Goal: Obtain resource: Obtain resource

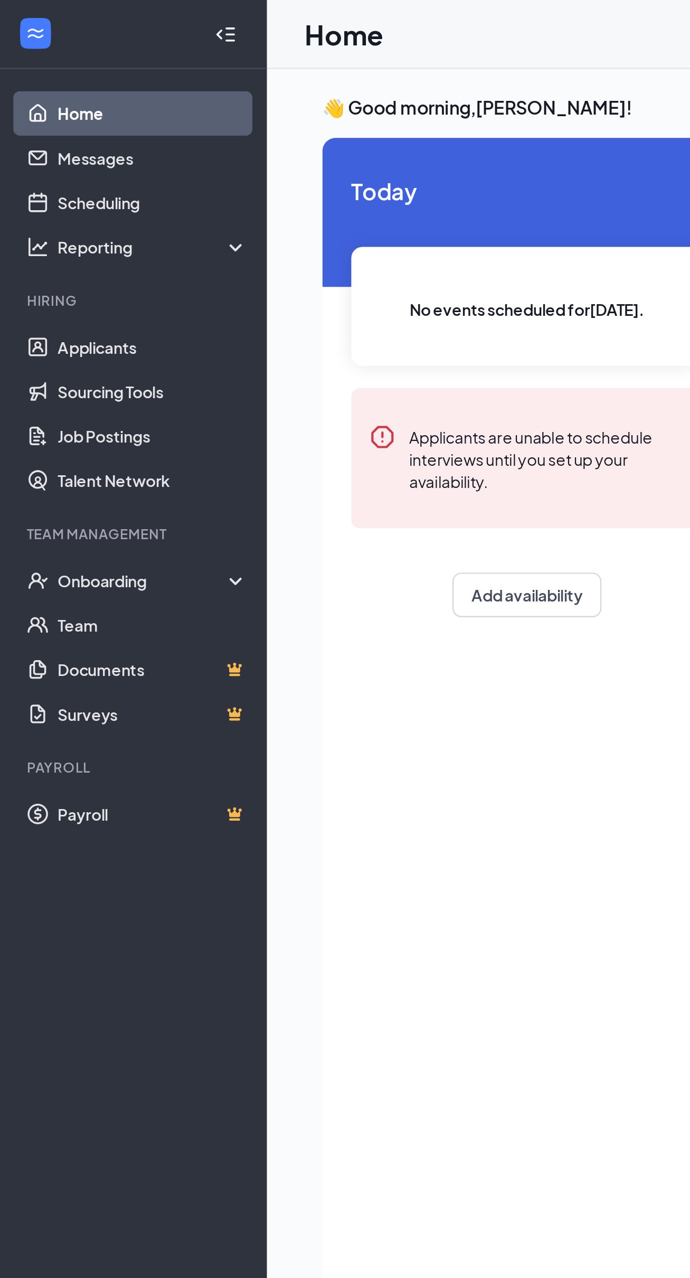
click at [29, 274] on div "Onboarding" at bounding box center [67, 275] width 81 height 11
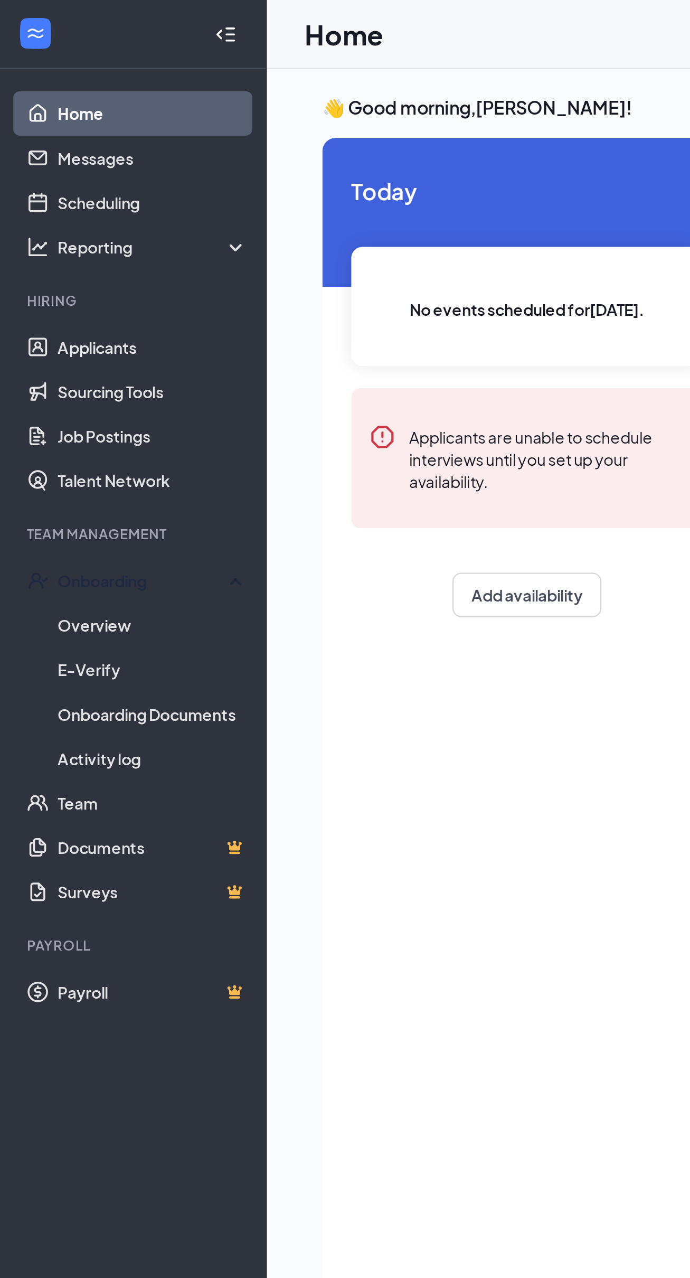
click at [64, 298] on link "Overview" at bounding box center [72, 296] width 90 height 21
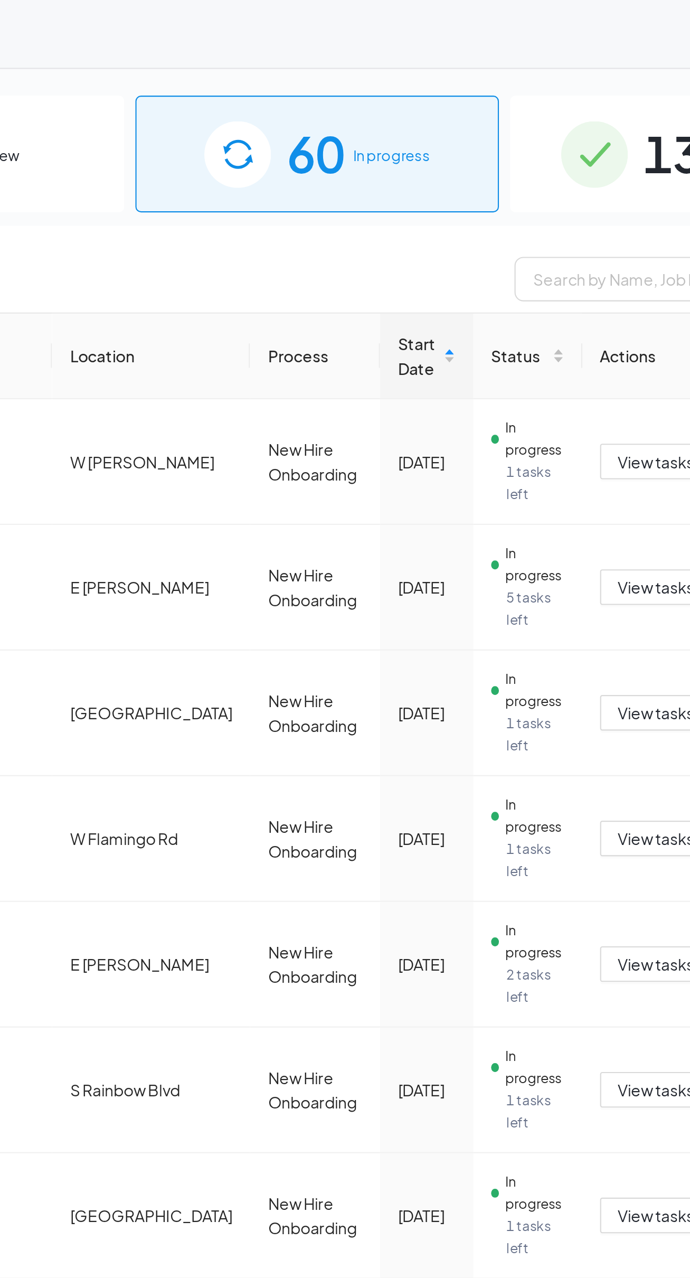
click at [440, 74] on span "In progress" at bounding box center [444, 74] width 36 height 11
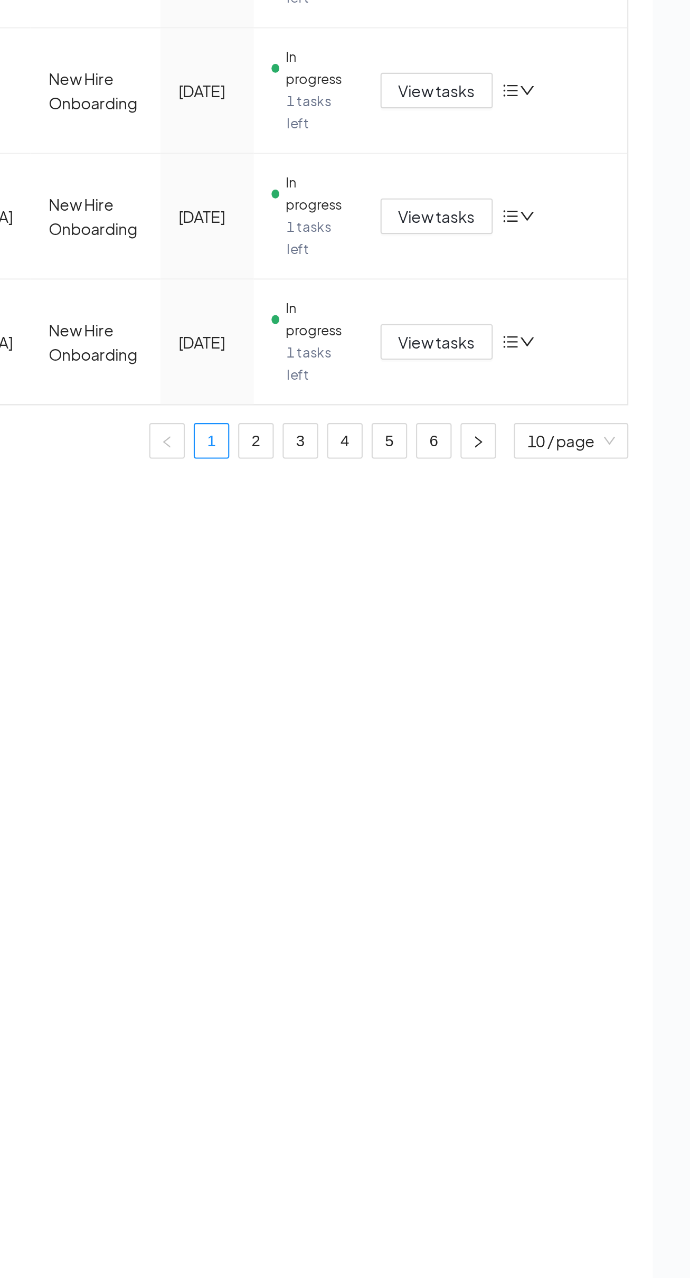
scroll to position [46, 0]
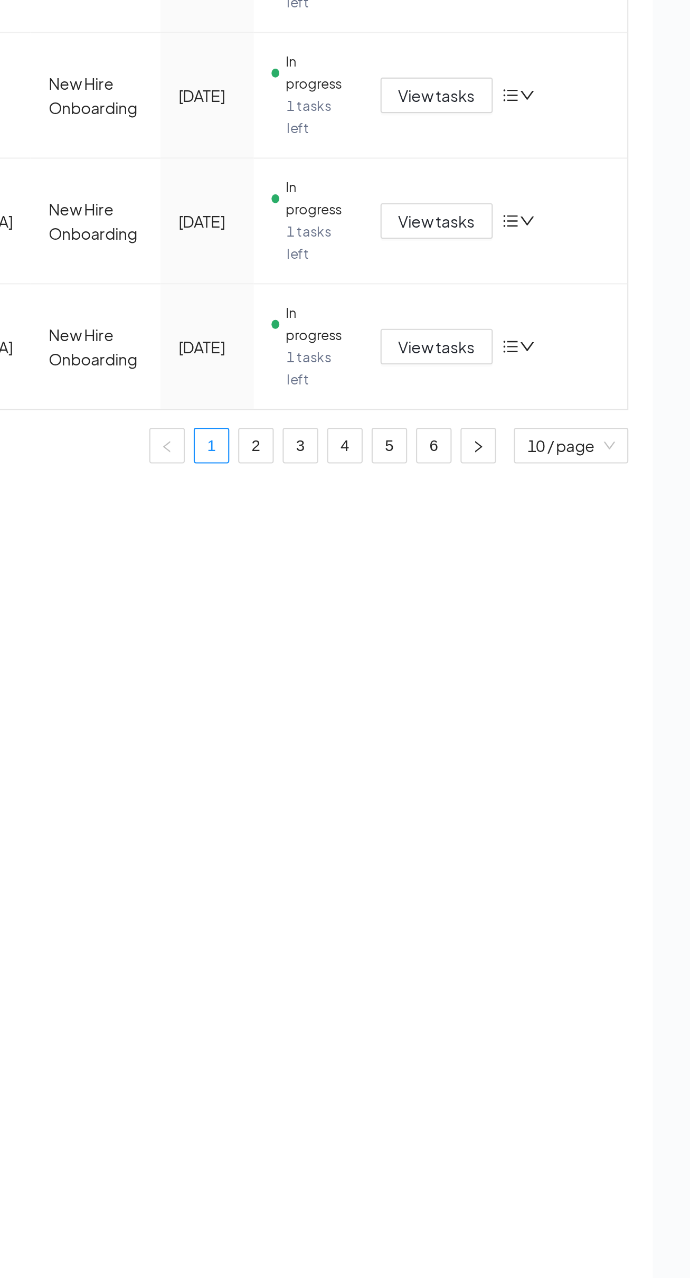
click at [569, 756] on link "6" at bounding box center [568, 757] width 16 height 16
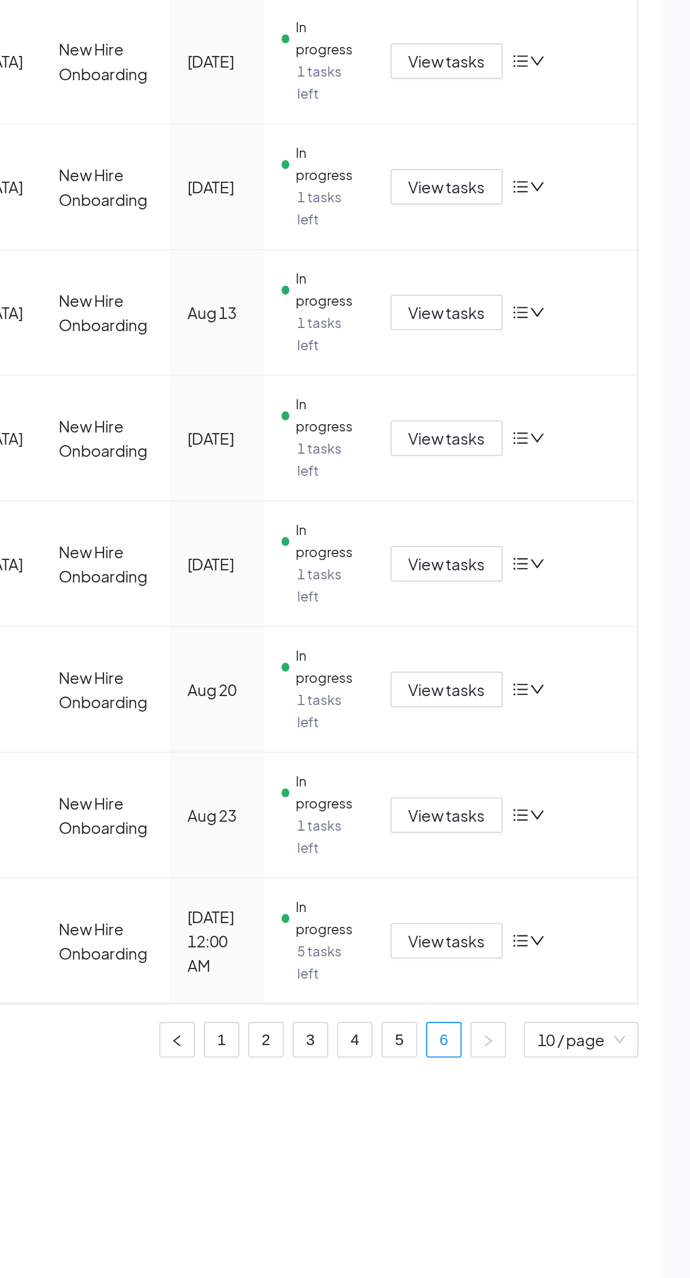
scroll to position [46, 0]
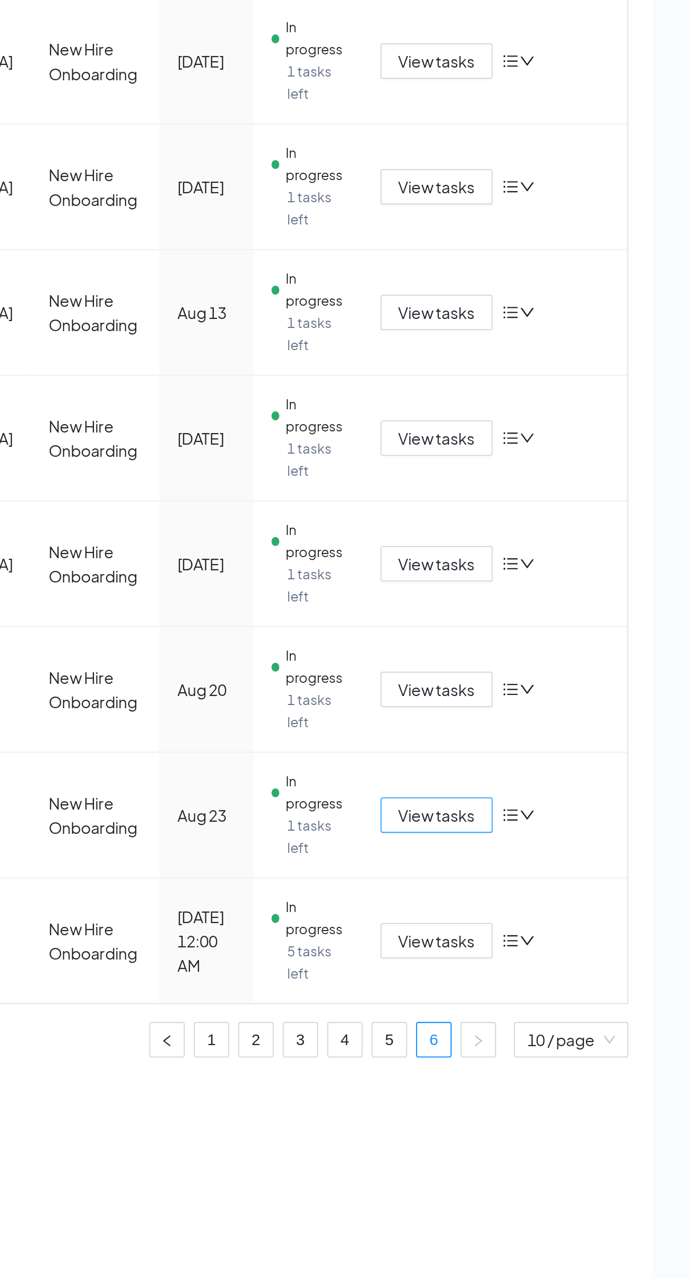
click at [575, 645] on span "View tasks" at bounding box center [569, 650] width 36 height 12
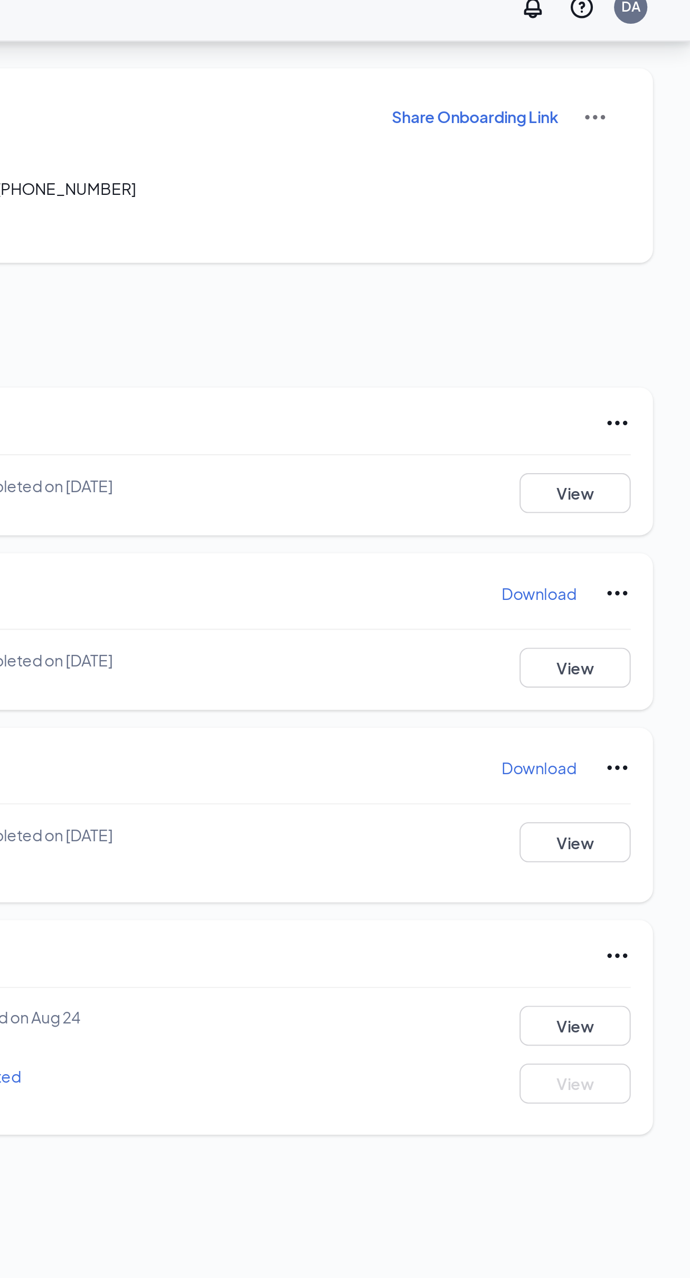
scroll to position [46, 0]
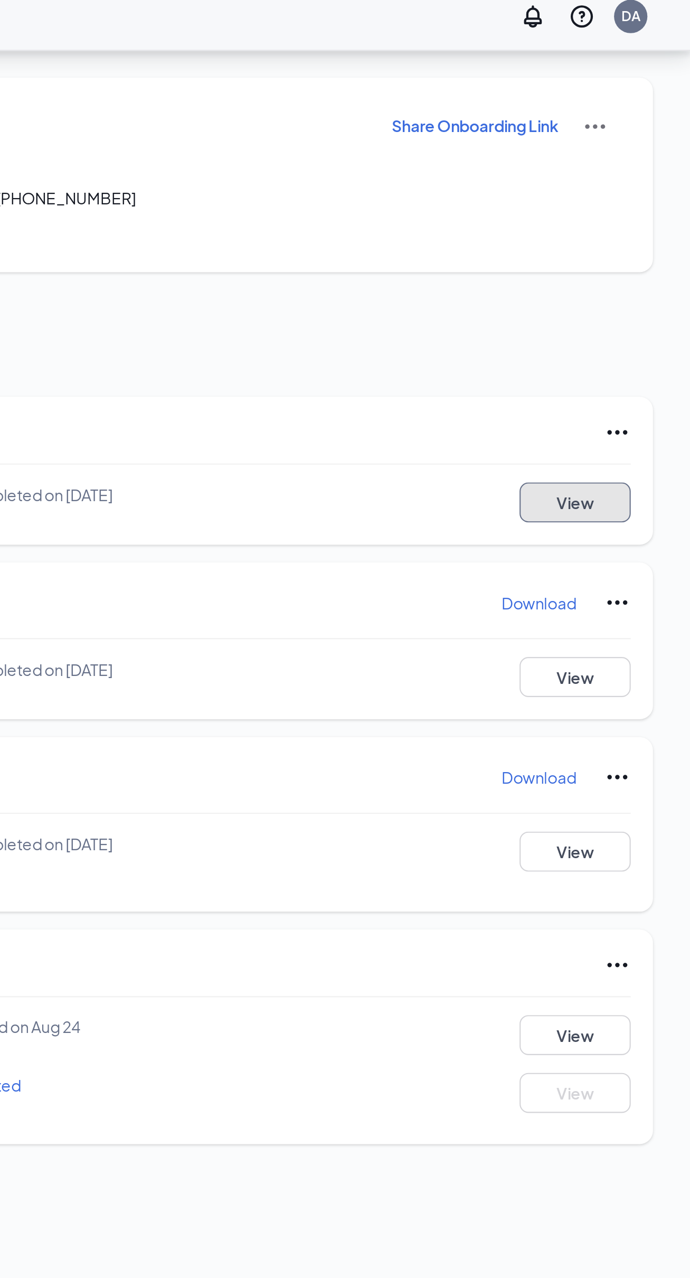
click at [635, 238] on button "View" at bounding box center [635, 247] width 53 height 19
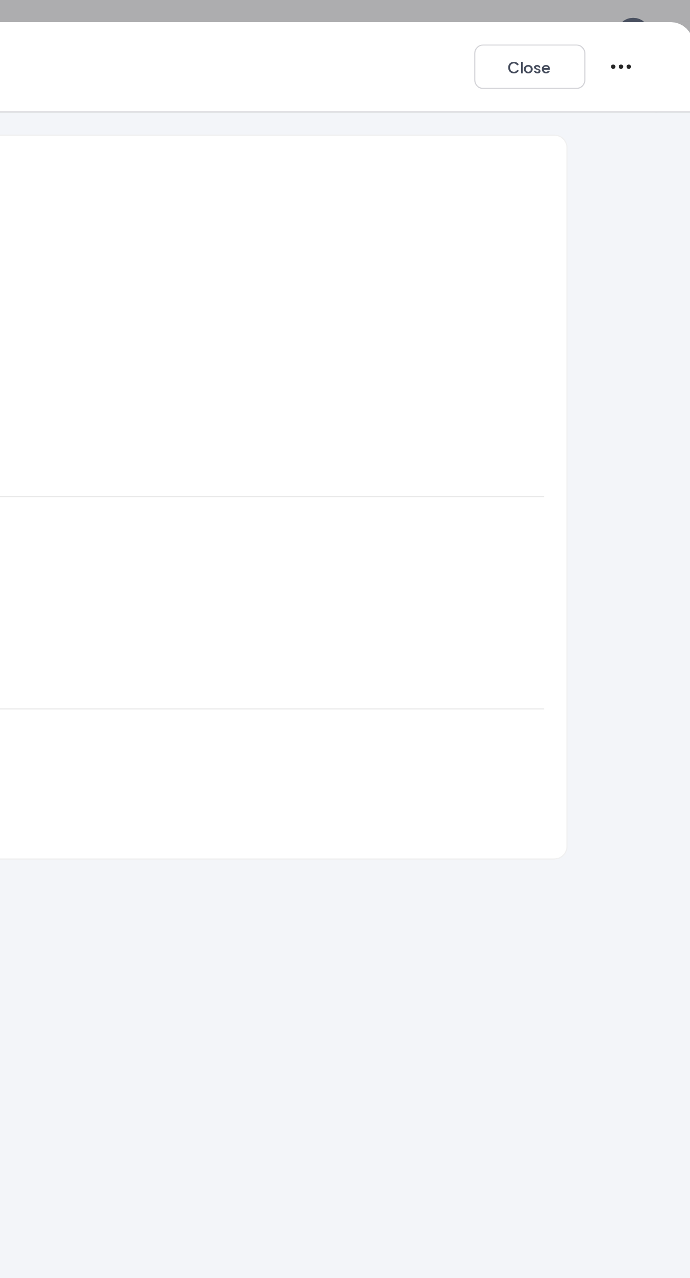
scroll to position [0, 0]
click at [614, 31] on button "Close" at bounding box center [612, 31] width 53 height 21
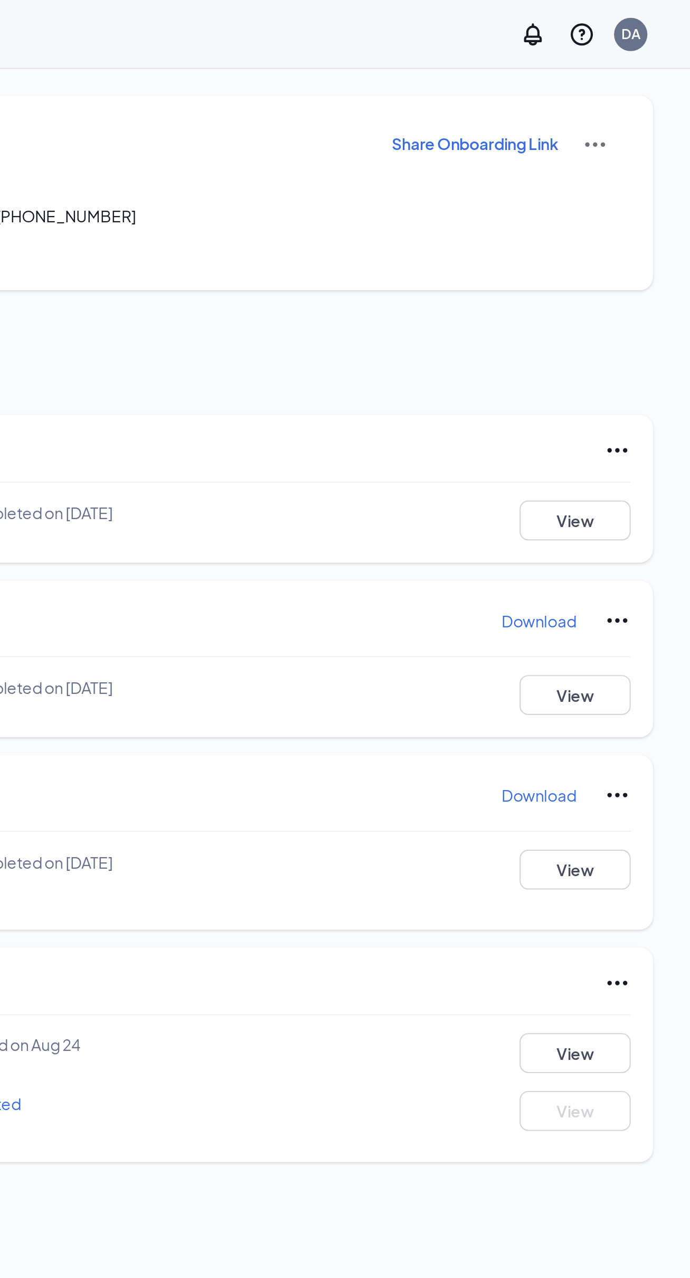
click at [616, 291] on p "Download" at bounding box center [617, 294] width 35 height 11
click at [620, 375] on p "Download" at bounding box center [617, 377] width 35 height 11
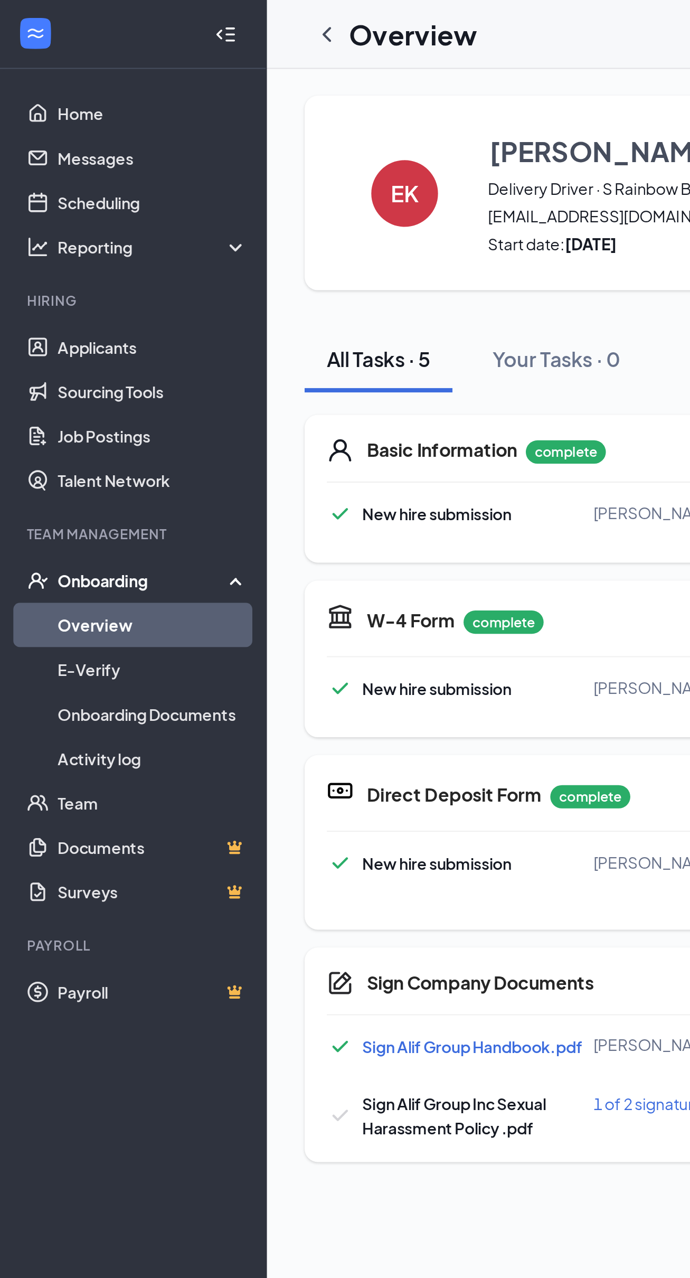
click at [158, 16] on icon "ChevronLeft" at bounding box center [155, 16] width 13 height 13
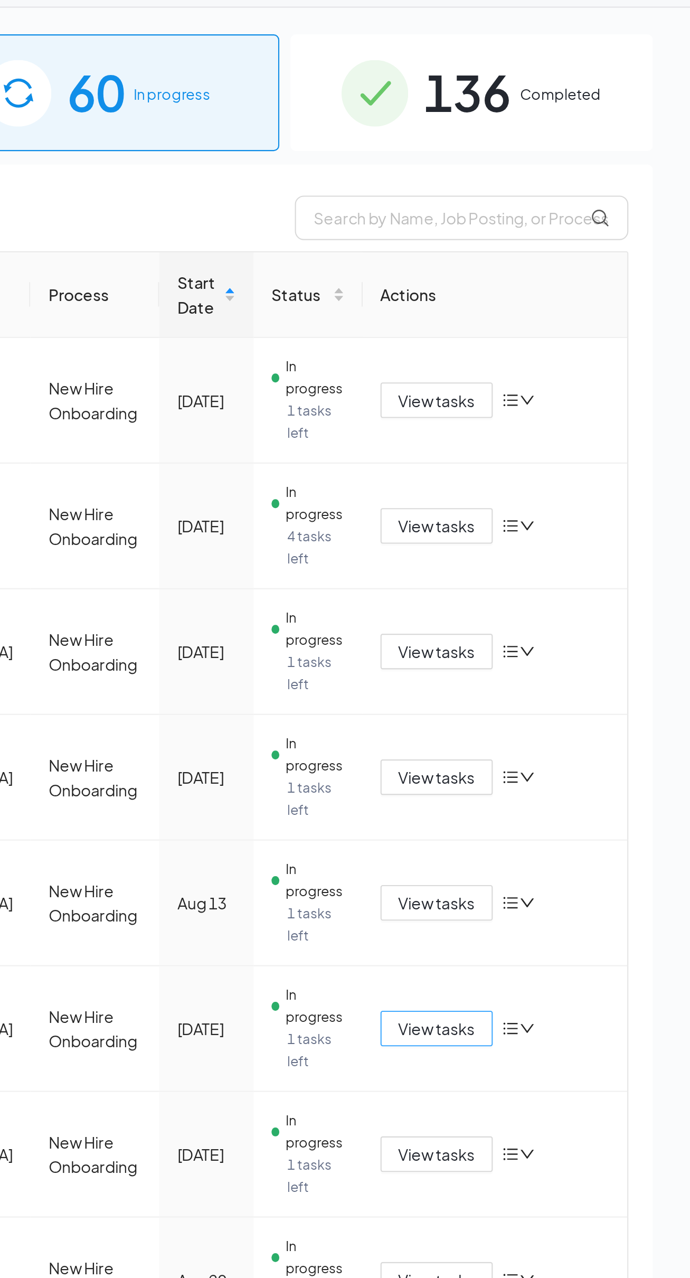
click at [576, 513] on span "View tasks" at bounding box center [569, 518] width 36 height 12
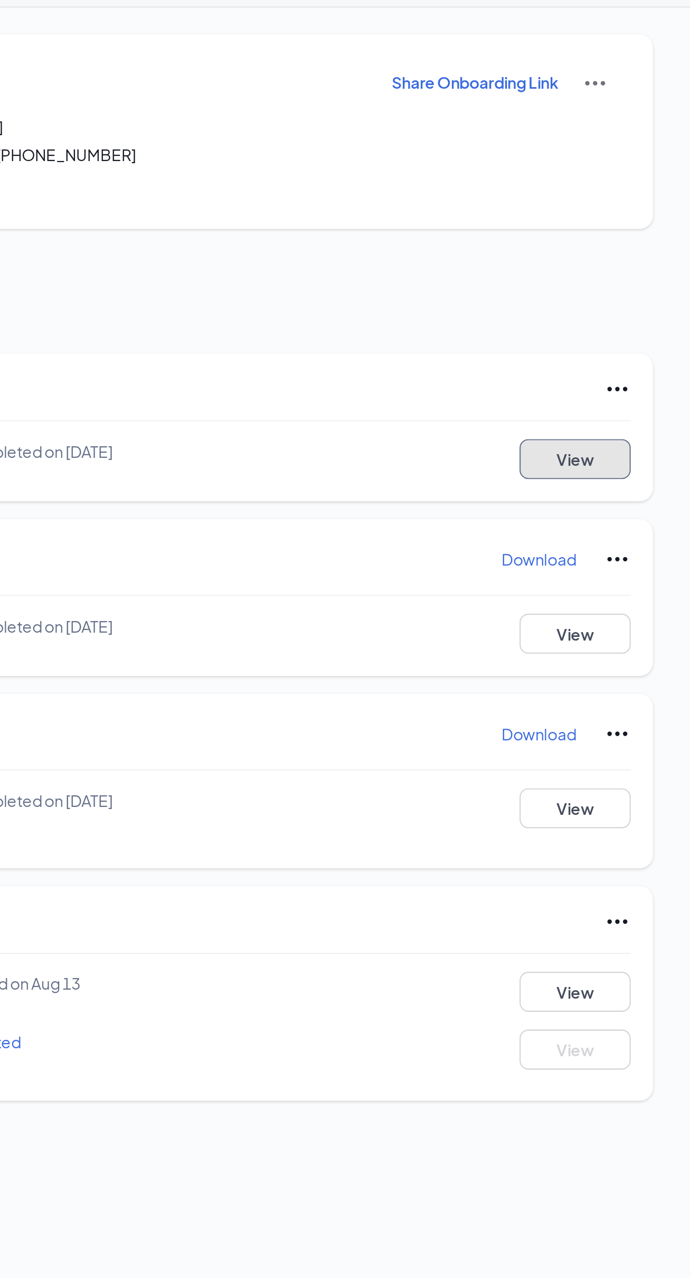
click at [633, 248] on button "View" at bounding box center [635, 247] width 53 height 19
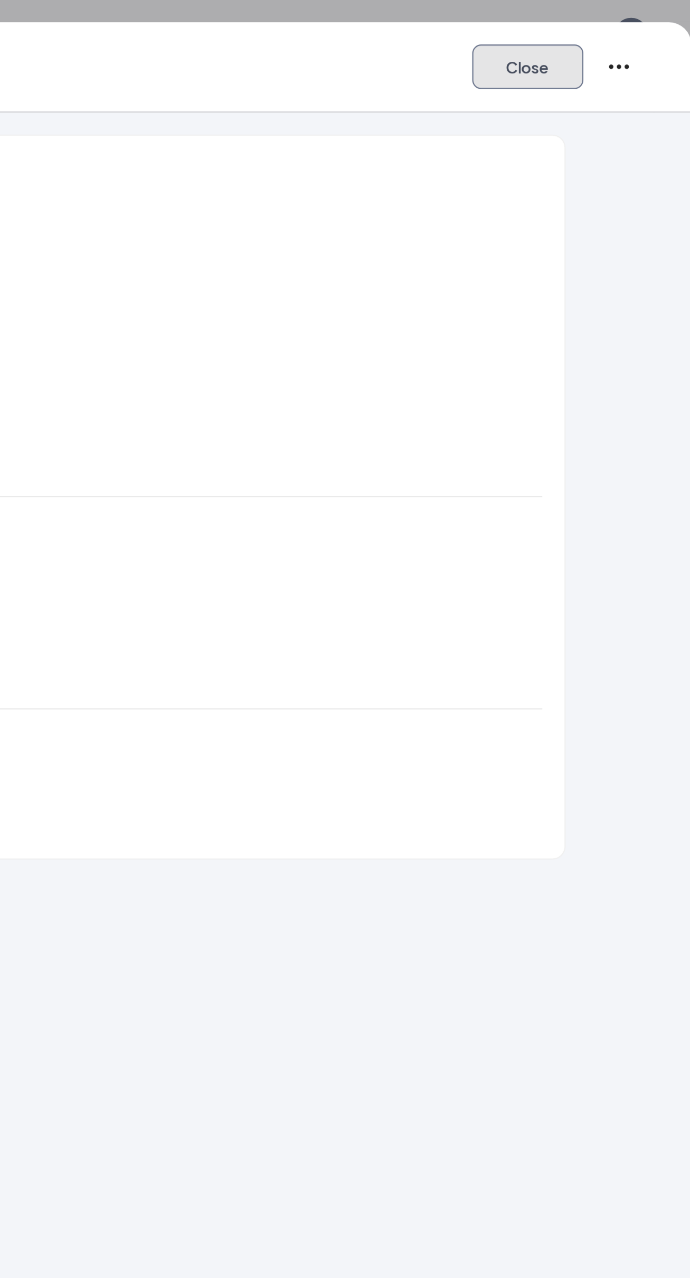
click at [617, 26] on button "Close" at bounding box center [612, 31] width 53 height 21
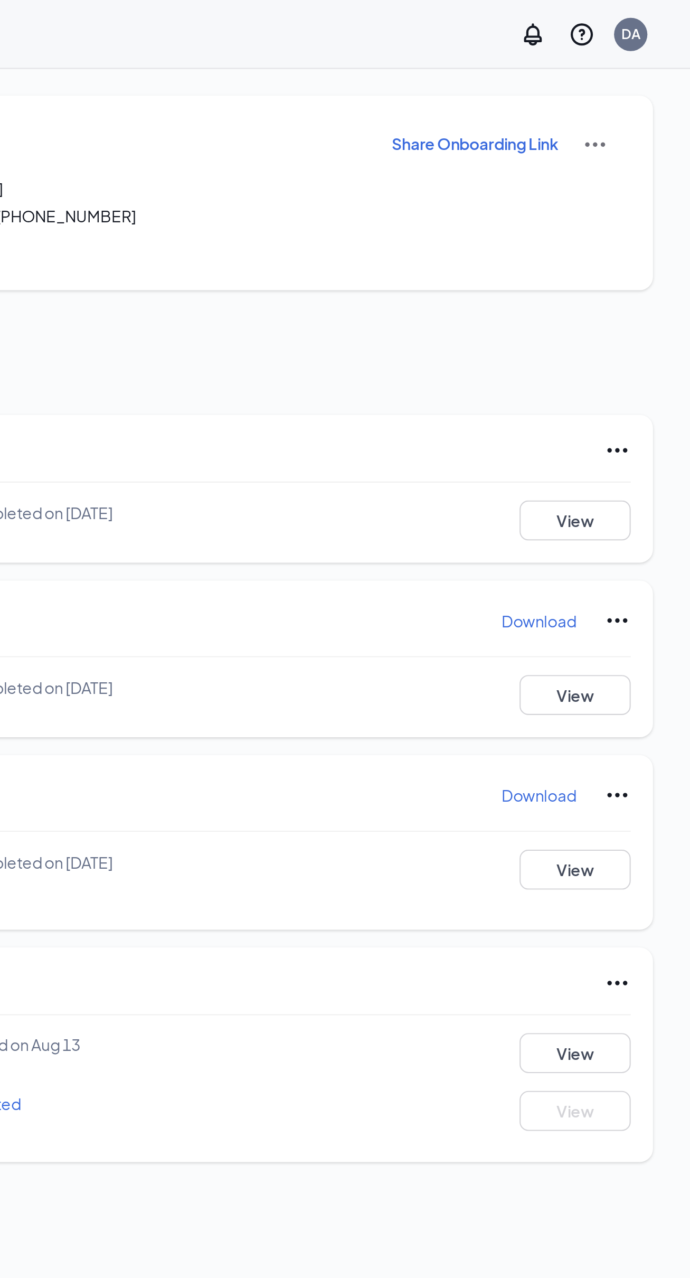
click at [618, 289] on p "Download" at bounding box center [617, 294] width 35 height 11
click at [618, 373] on p "Download" at bounding box center [617, 377] width 35 height 11
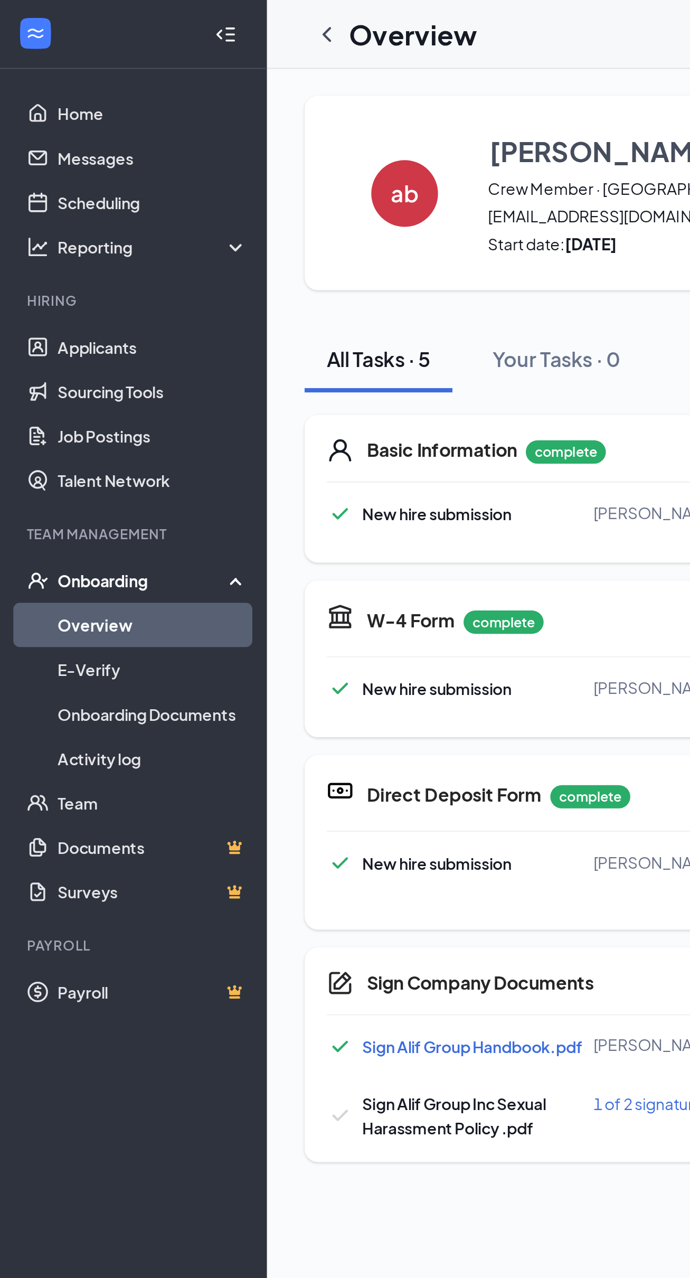
click at [156, 15] on icon "ChevronLeft" at bounding box center [155, 16] width 13 height 13
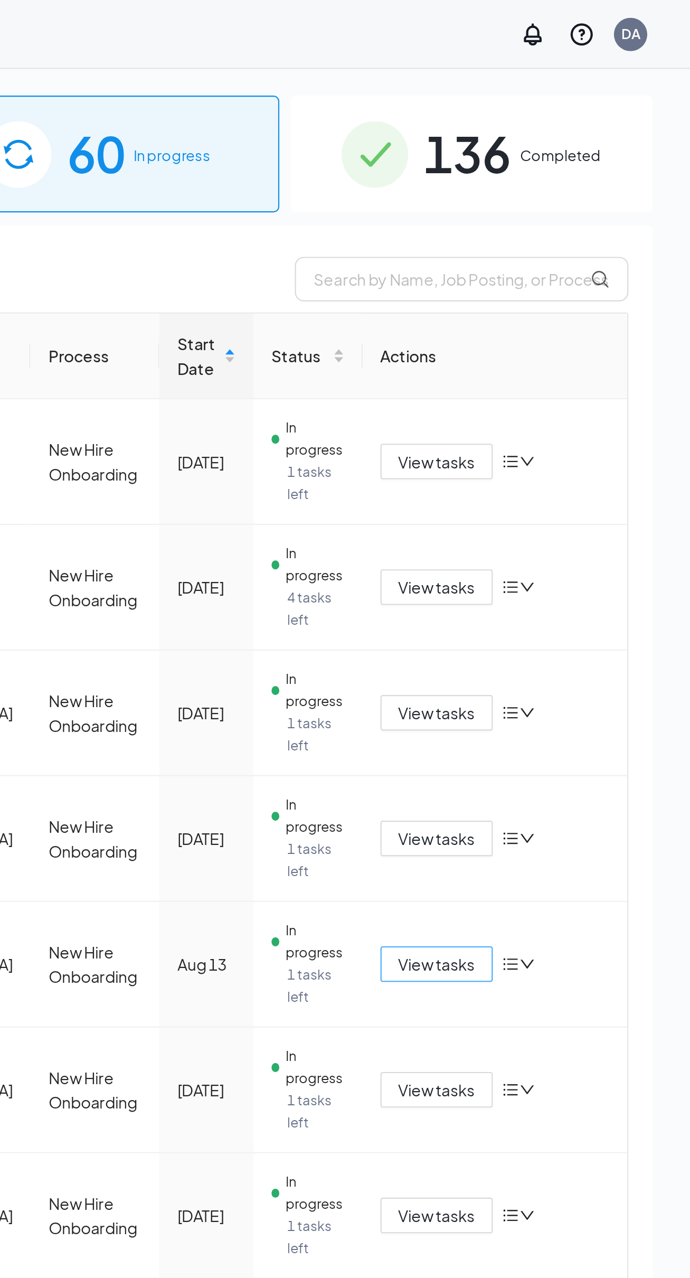
click at [567, 455] on span "View tasks" at bounding box center [569, 458] width 36 height 12
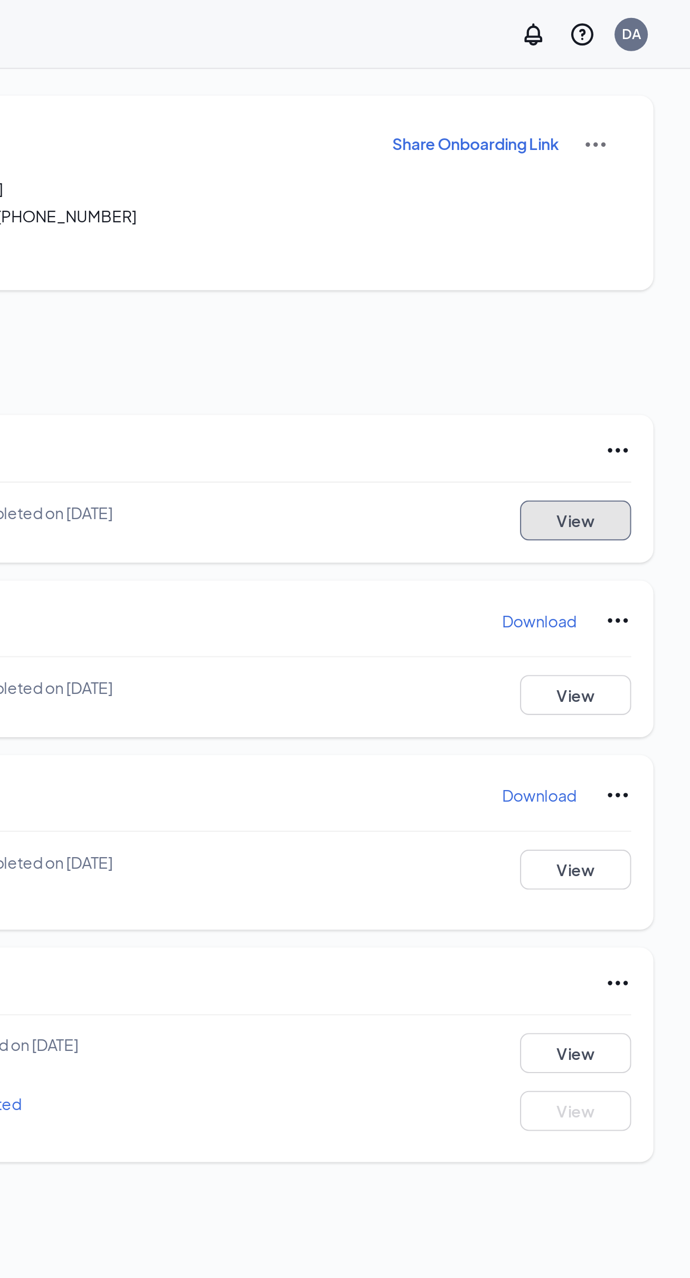
click at [632, 247] on button "View" at bounding box center [635, 247] width 53 height 19
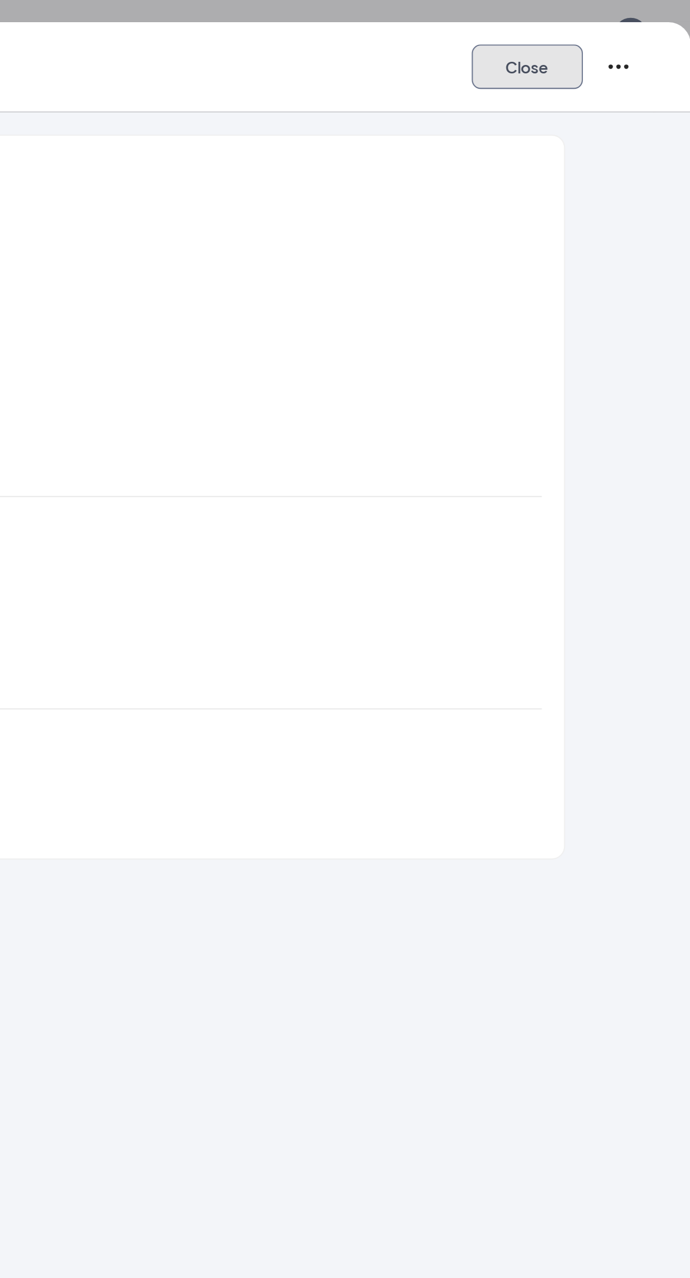
click at [615, 30] on button "Close" at bounding box center [612, 31] width 53 height 21
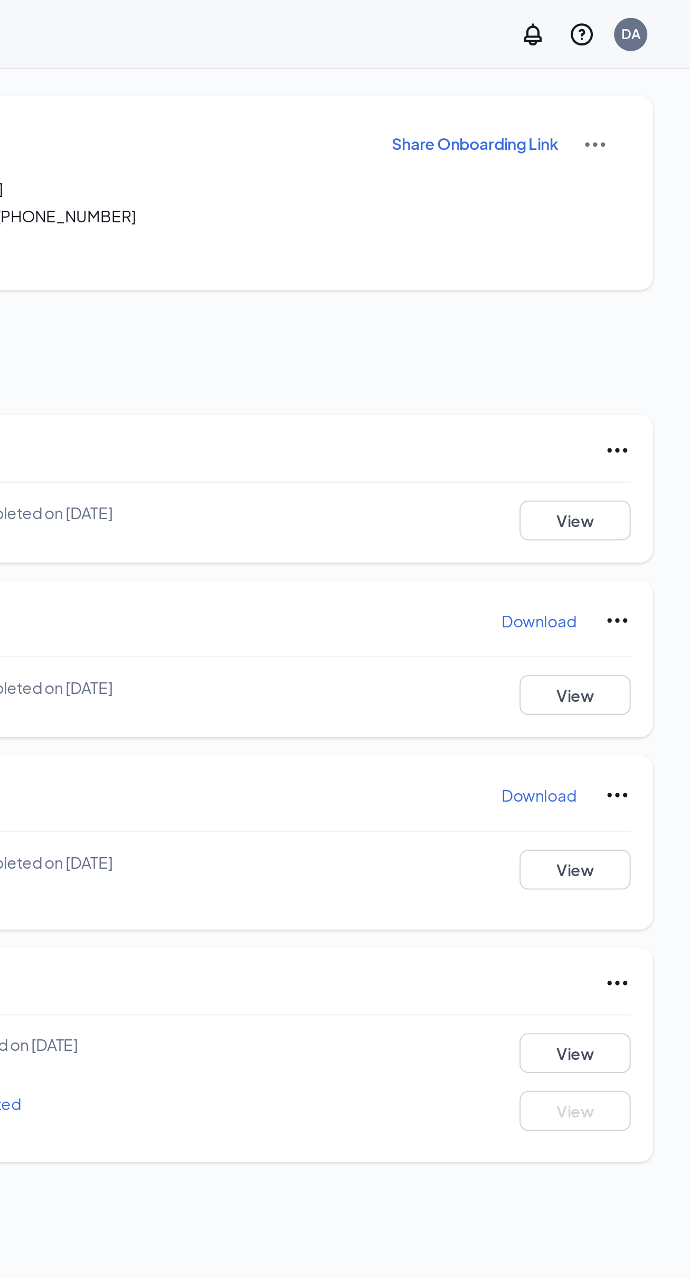
click at [626, 289] on p "Download" at bounding box center [617, 294] width 35 height 11
click at [616, 376] on p "Download" at bounding box center [617, 377] width 35 height 11
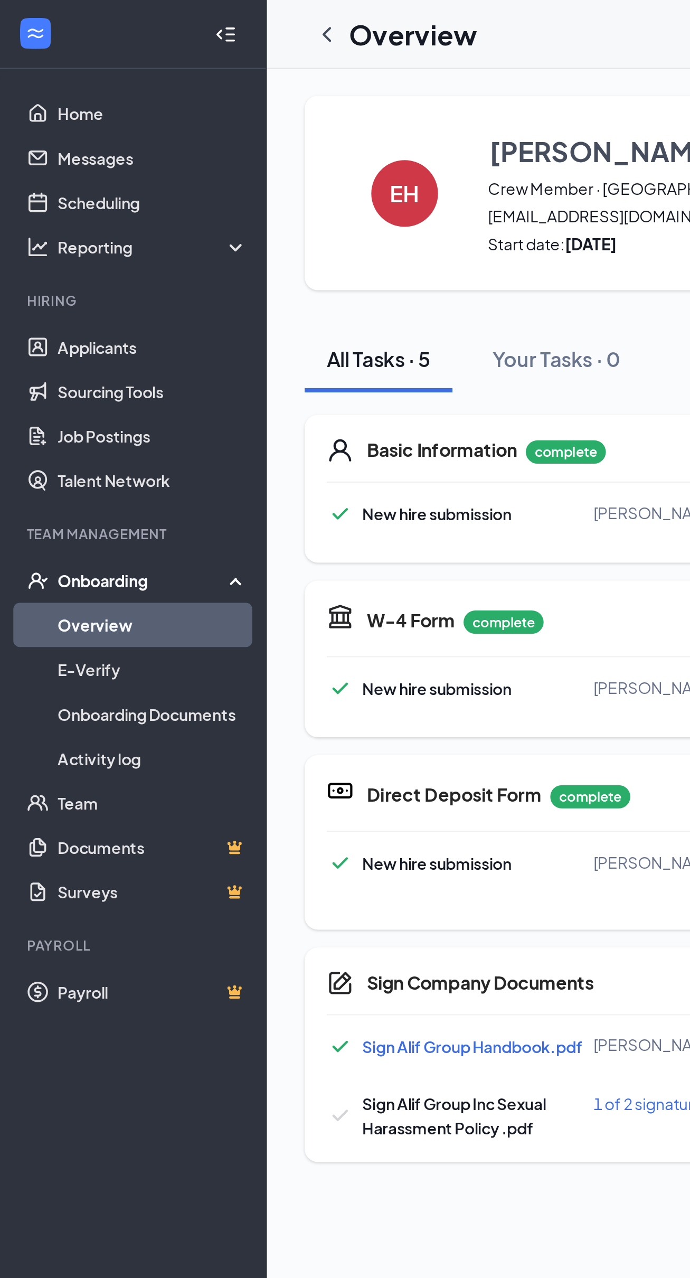
click at [159, 16] on icon "ChevronLeft" at bounding box center [155, 16] width 13 height 13
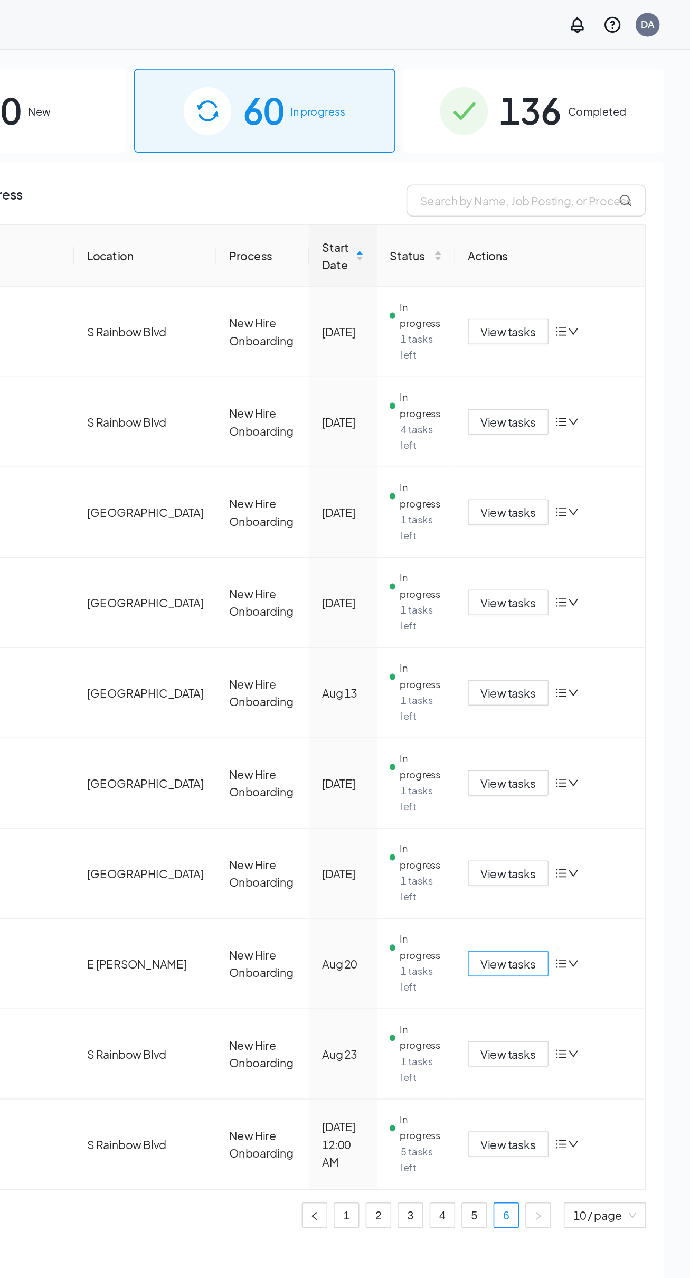
click at [569, 631] on span "View tasks" at bounding box center [569, 637] width 36 height 12
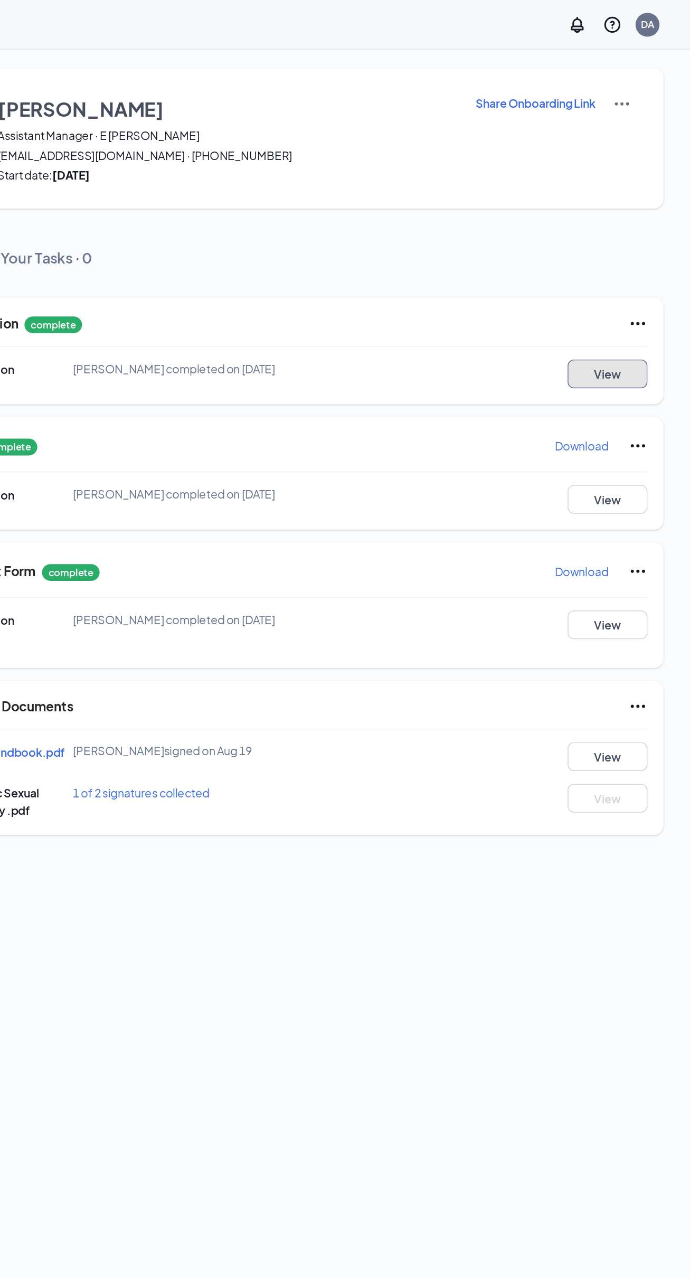
click at [627, 243] on button "View" at bounding box center [635, 247] width 53 height 19
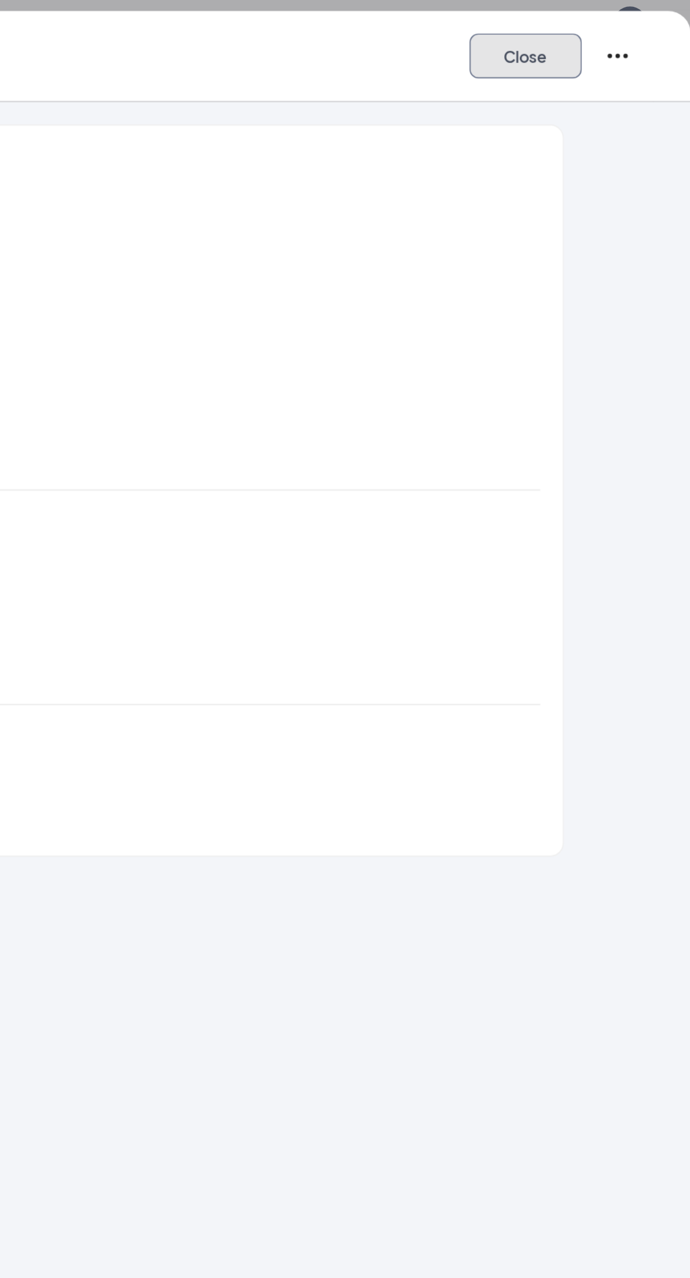
click at [619, 36] on button "Close" at bounding box center [612, 31] width 53 height 21
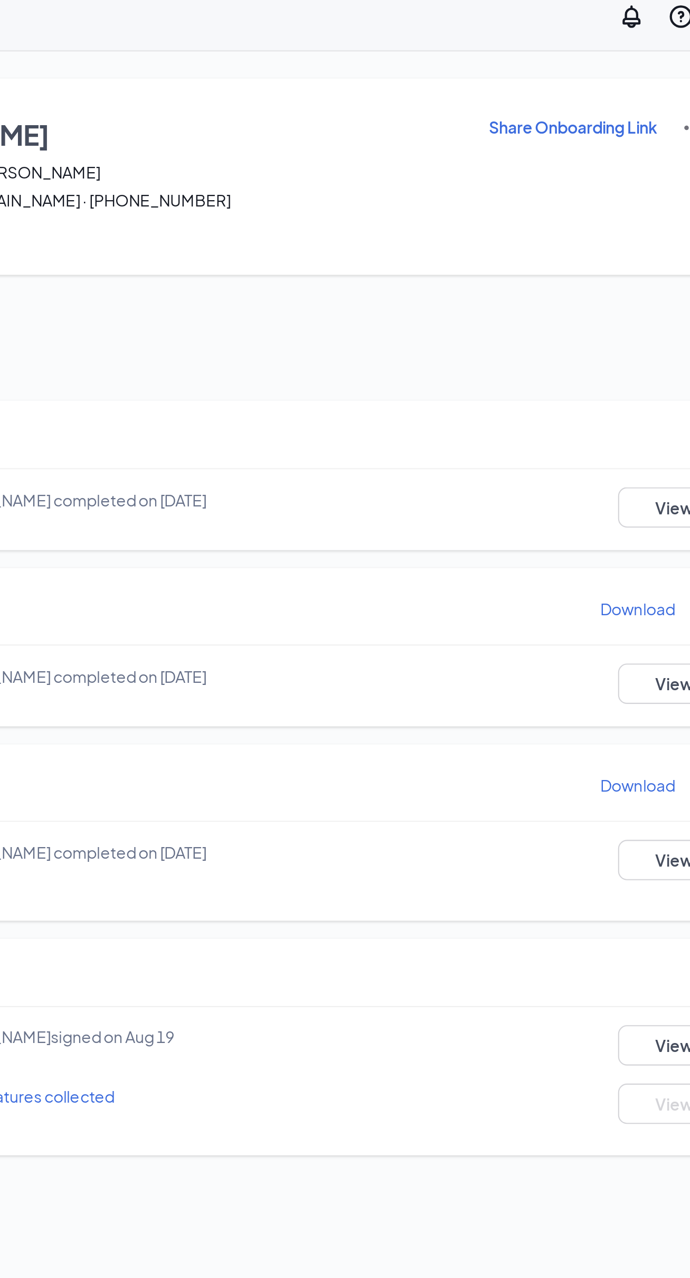
click at [618, 290] on p "Download" at bounding box center [617, 294] width 35 height 11
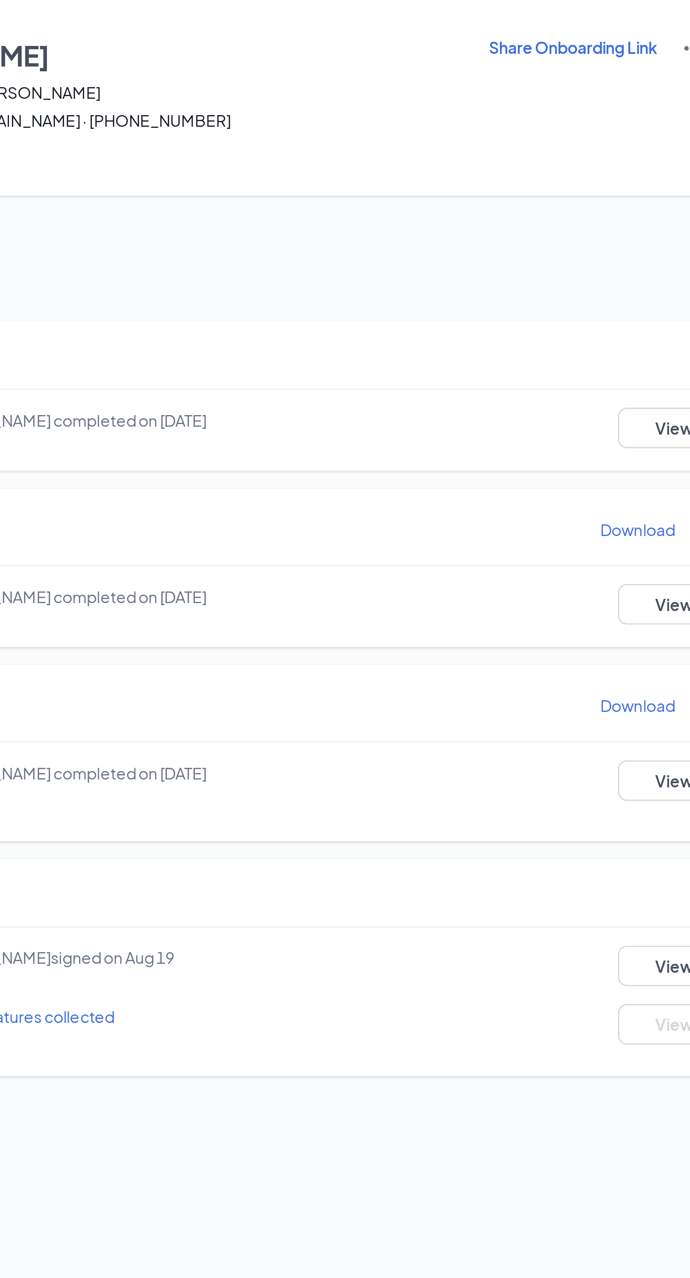
click at [617, 375] on p "Download" at bounding box center [617, 377] width 35 height 11
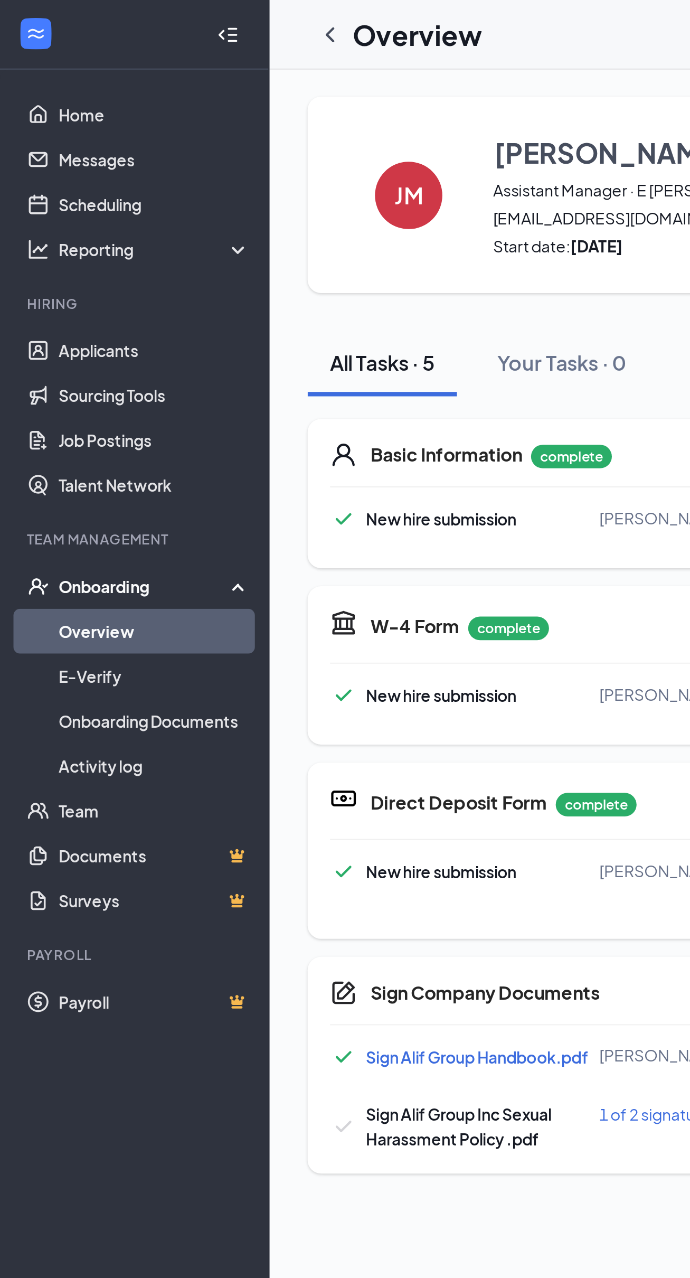
click at [155, 16] on icon "ChevronLeft" at bounding box center [155, 16] width 13 height 13
